Goal: Transaction & Acquisition: Download file/media

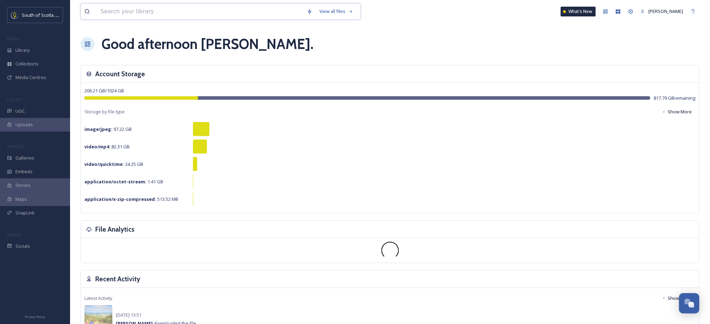
click at [279, 10] on input at bounding box center [200, 11] width 206 height 15
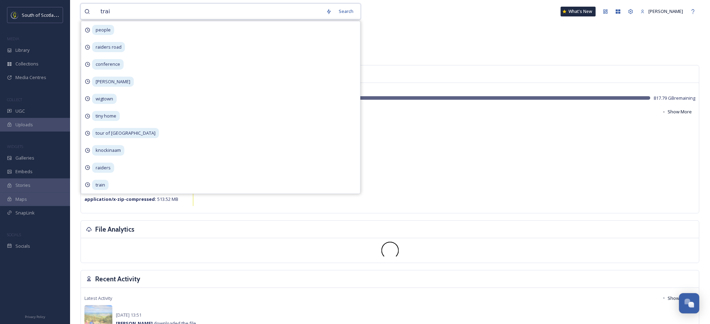
type input "train"
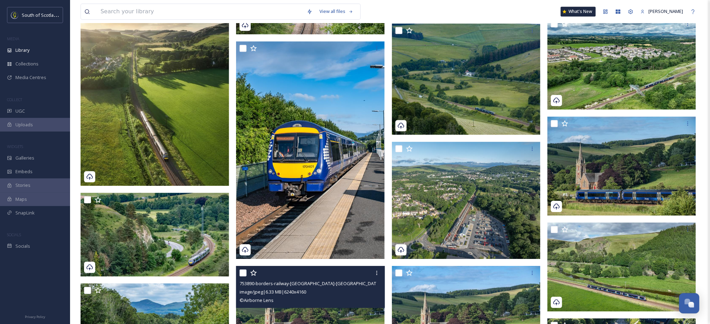
scroll to position [749, 0]
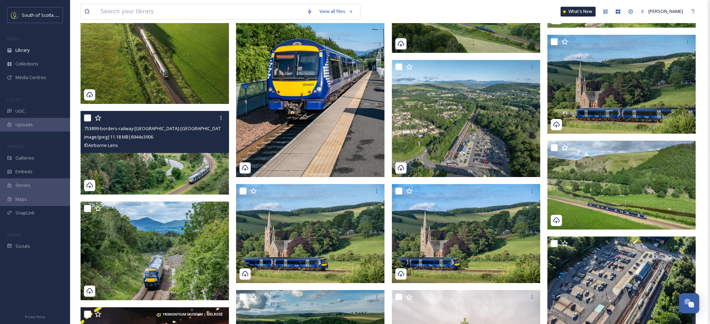
click at [141, 168] on img at bounding box center [155, 153] width 148 height 84
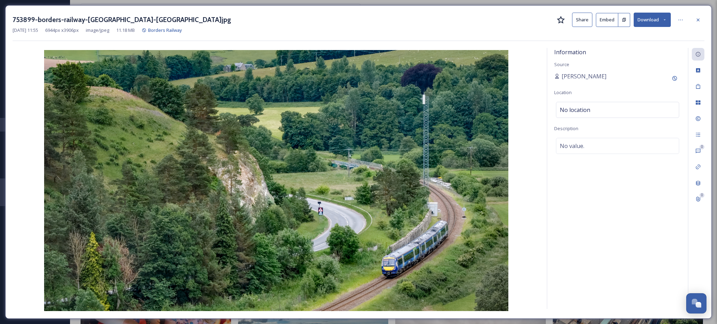
click at [665, 25] on button "Download" at bounding box center [652, 20] width 37 height 14
click at [636, 54] on div "Download Large (2000 x 1125)" at bounding box center [633, 50] width 73 height 14
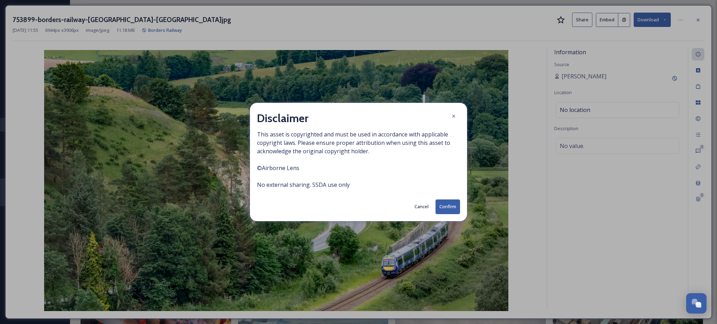
click at [444, 207] on button "Confirm" at bounding box center [447, 207] width 25 height 14
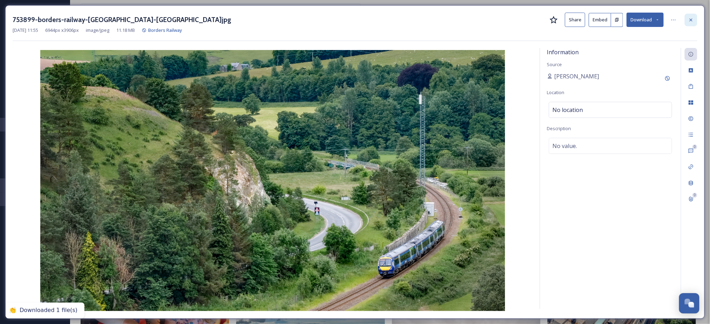
click at [697, 19] on div at bounding box center [690, 20] width 13 height 13
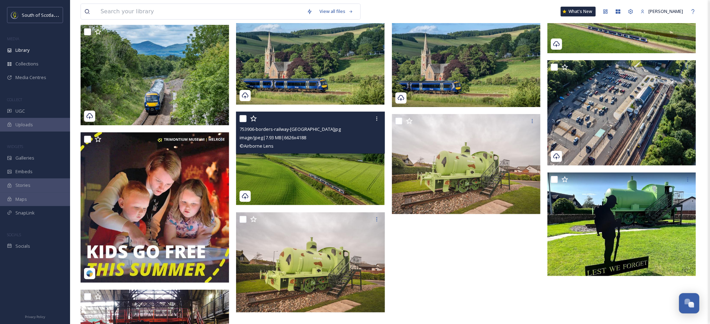
scroll to position [937, 0]
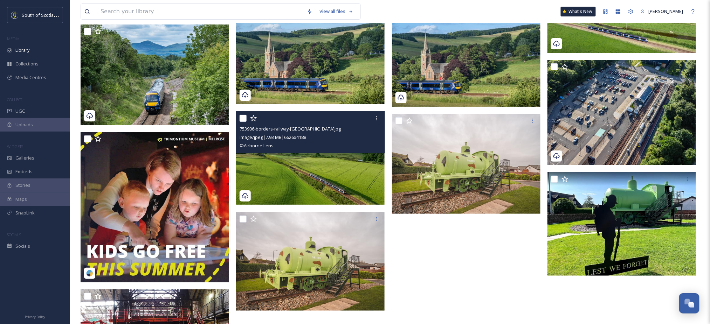
click at [310, 178] on img at bounding box center [310, 158] width 148 height 94
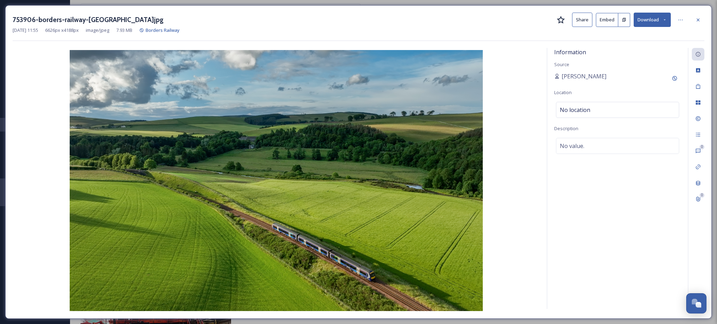
click at [663, 19] on icon at bounding box center [664, 20] width 5 height 5
click at [642, 49] on span "Download Large (2000 x 1264)" at bounding box center [632, 49] width 62 height 7
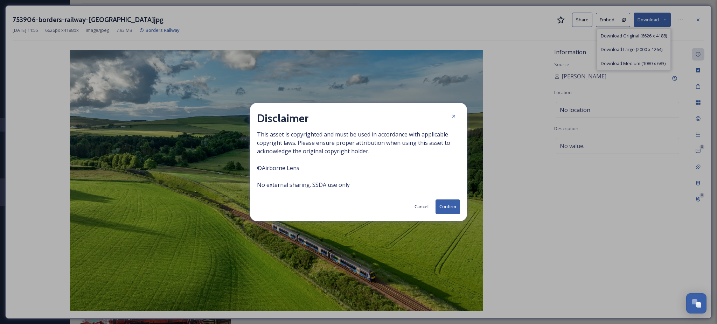
click at [455, 210] on button "Confirm" at bounding box center [447, 207] width 25 height 14
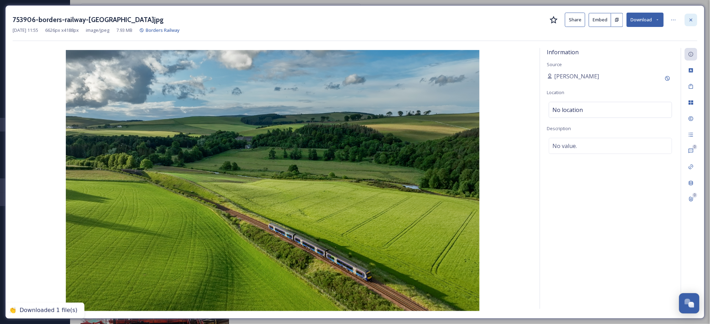
click at [691, 20] on icon at bounding box center [691, 20] width 6 height 6
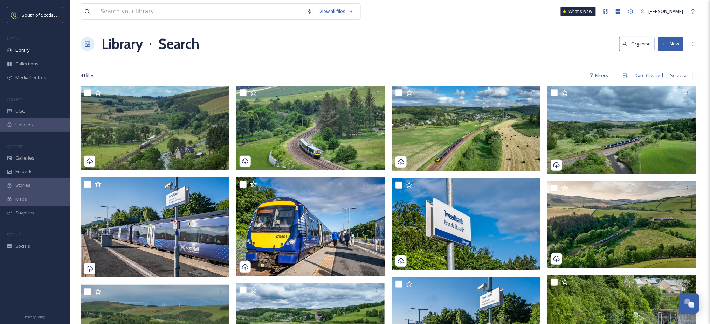
scroll to position [0, 0]
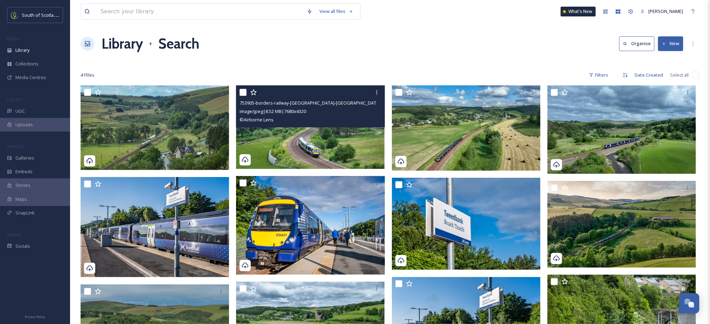
click at [329, 138] on img at bounding box center [310, 127] width 148 height 84
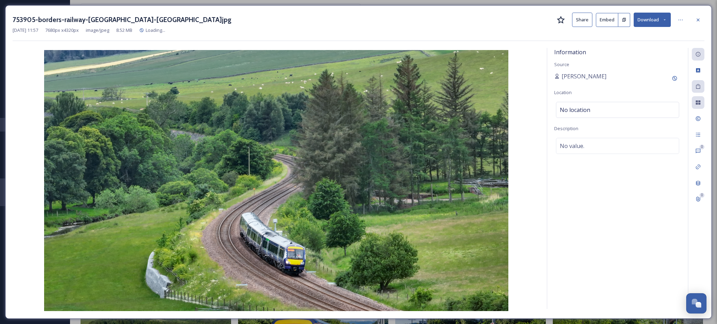
click at [656, 21] on button "Download" at bounding box center [652, 20] width 37 height 14
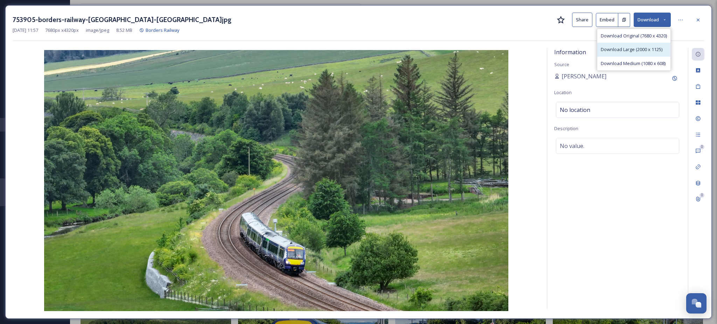
click at [631, 50] on span "Download Large (2000 x 1125)" at bounding box center [632, 49] width 62 height 7
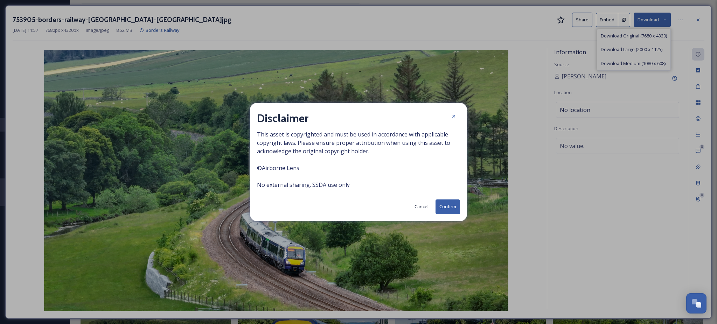
click at [442, 205] on button "Confirm" at bounding box center [447, 207] width 25 height 14
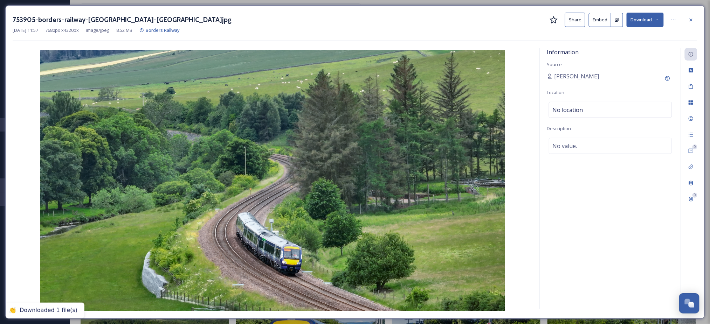
click at [698, 20] on div "753905-borders-railway-stow-VisitScotland.jpg Share Embed Download [DATE] 11:57…" at bounding box center [354, 162] width 699 height 314
click at [692, 20] on icon at bounding box center [691, 20] width 6 height 6
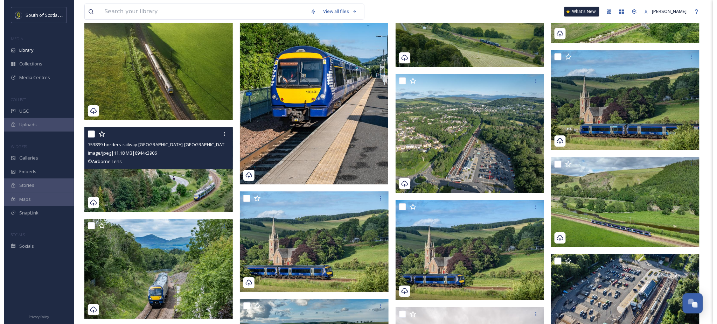
scroll to position [744, 0]
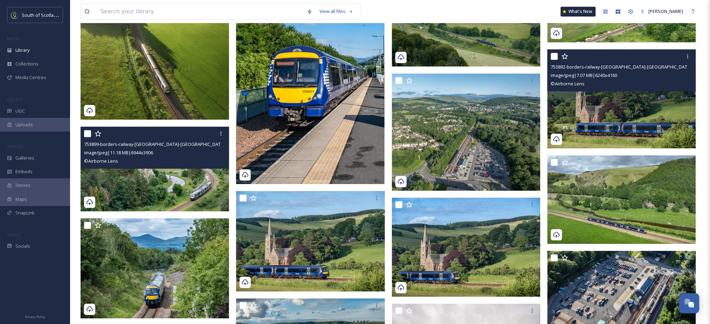
click at [645, 118] on img at bounding box center [621, 98] width 148 height 99
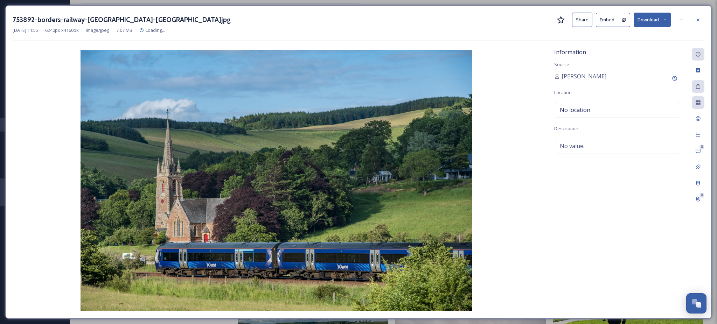
click at [666, 16] on button "Download" at bounding box center [652, 20] width 37 height 14
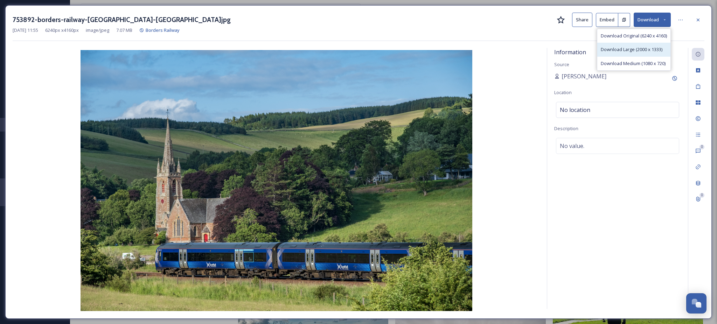
click at [634, 52] on span "Download Large (2000 x 1333)" at bounding box center [632, 49] width 62 height 7
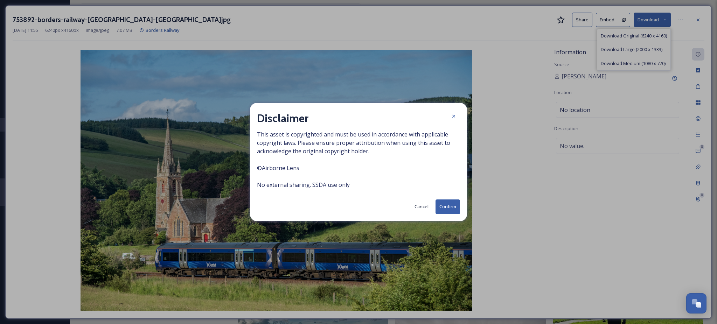
click at [446, 206] on button "Confirm" at bounding box center [447, 207] width 25 height 14
